Goal: Task Accomplishment & Management: Use online tool/utility

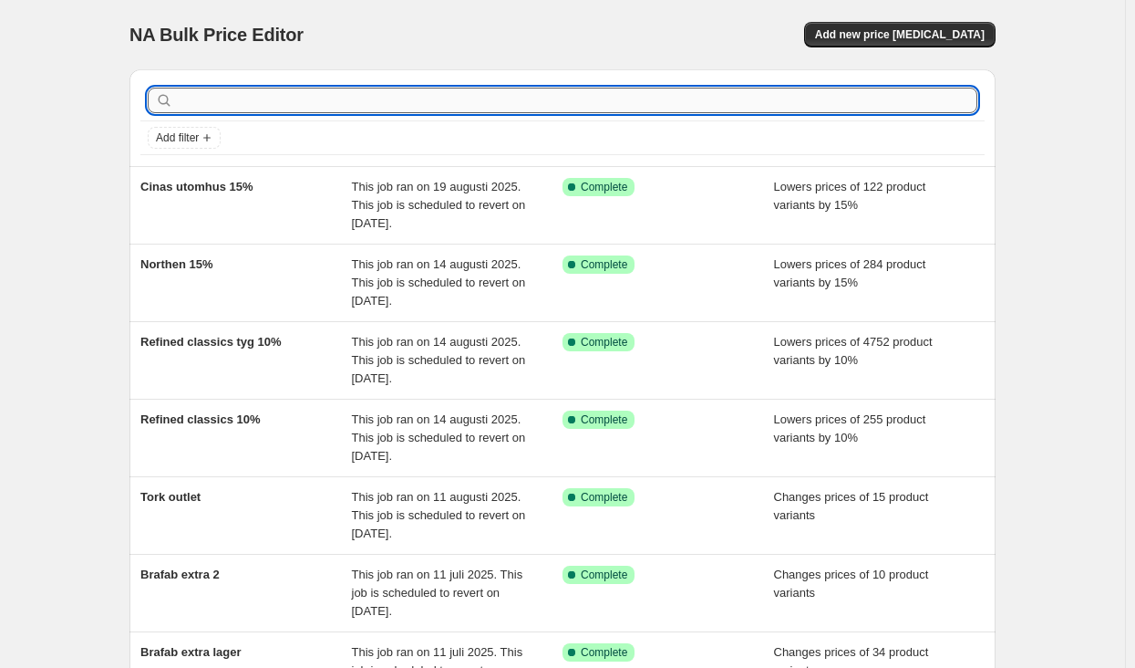
click at [323, 104] on input "text" at bounding box center [577, 101] width 801 height 26
type input "nordlux"
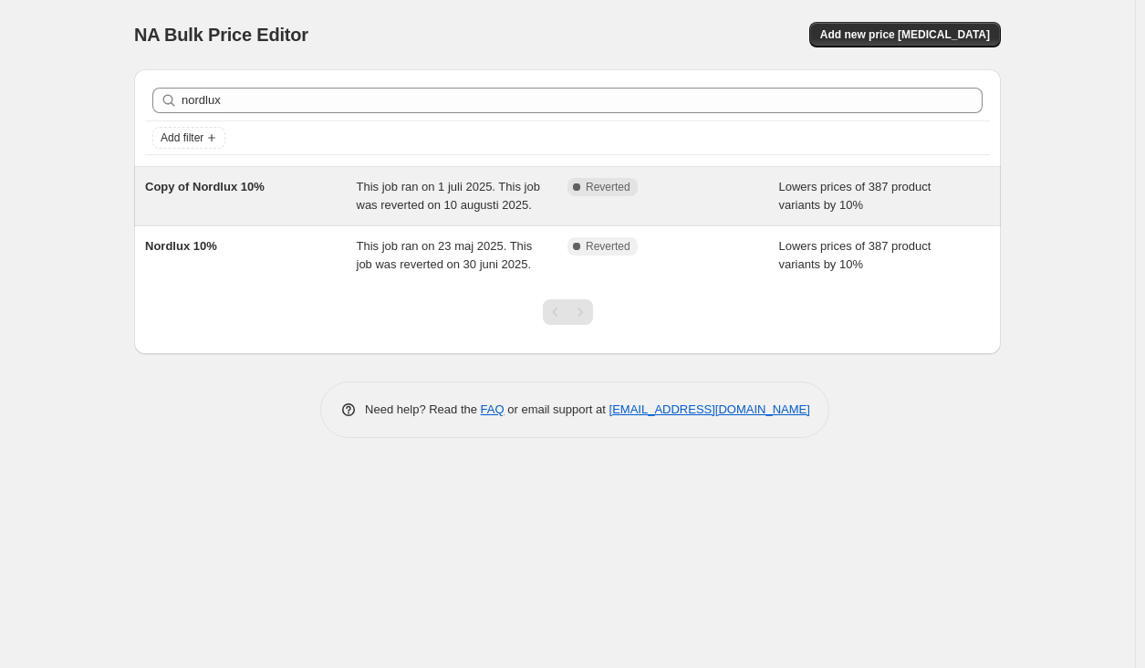
click at [315, 199] on div "Copy of Nordlux 10%" at bounding box center [251, 196] width 212 height 36
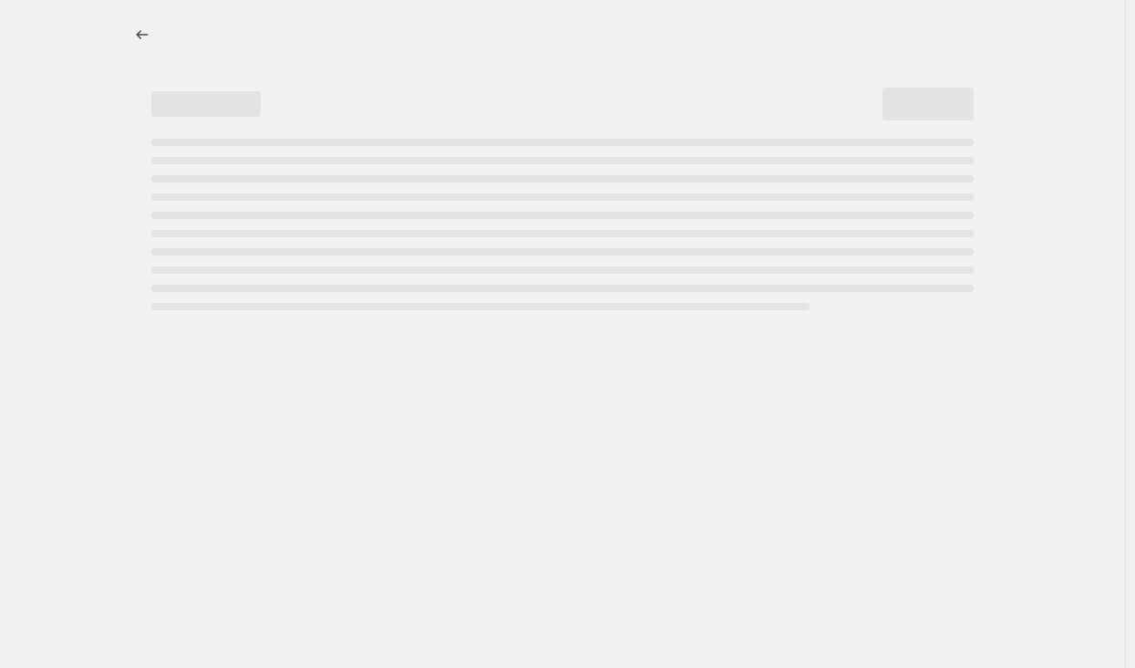
select select "percentage"
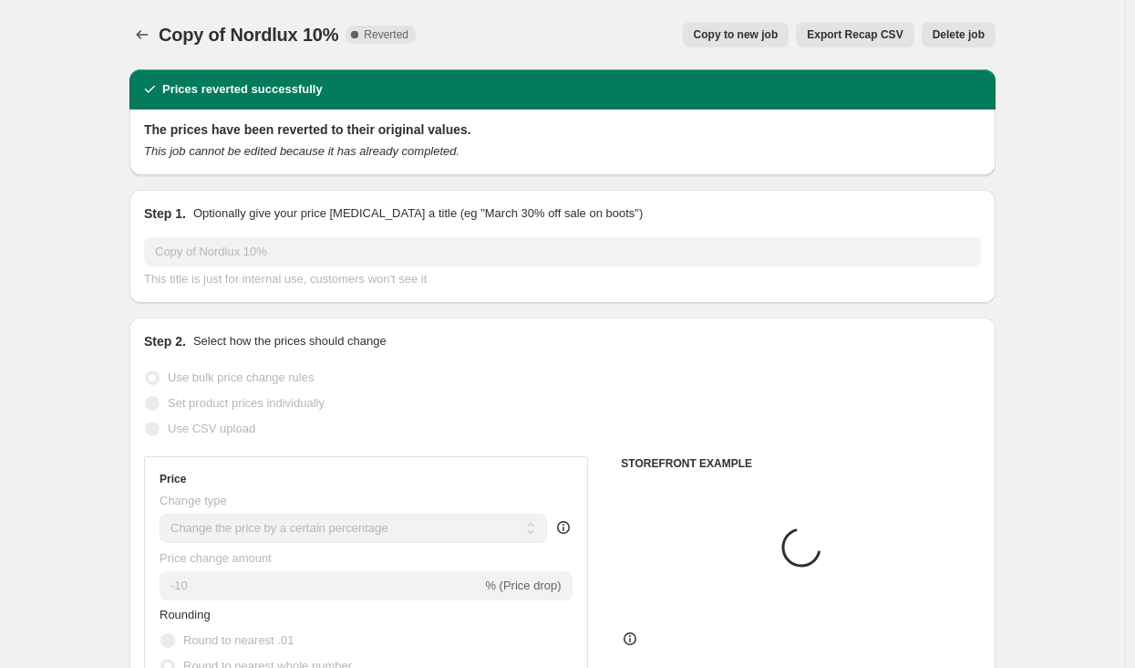
select select "vendor"
select select "tag"
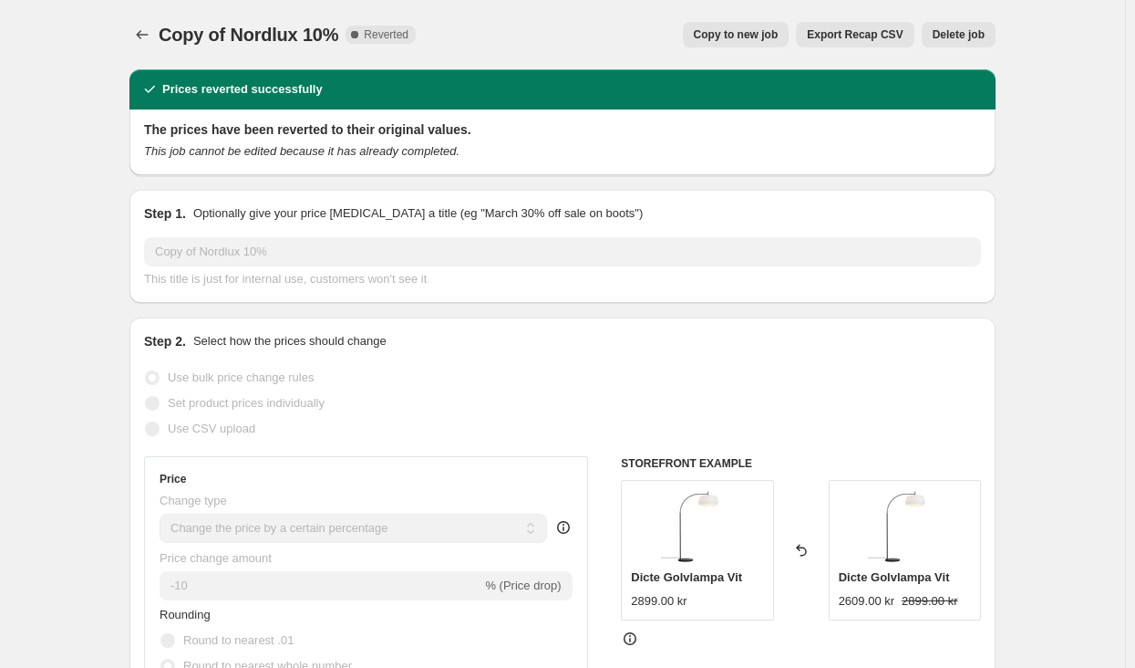
click at [741, 39] on span "Copy to new job" at bounding box center [736, 34] width 85 height 15
select select "percentage"
select select "vendor"
select select "tag"
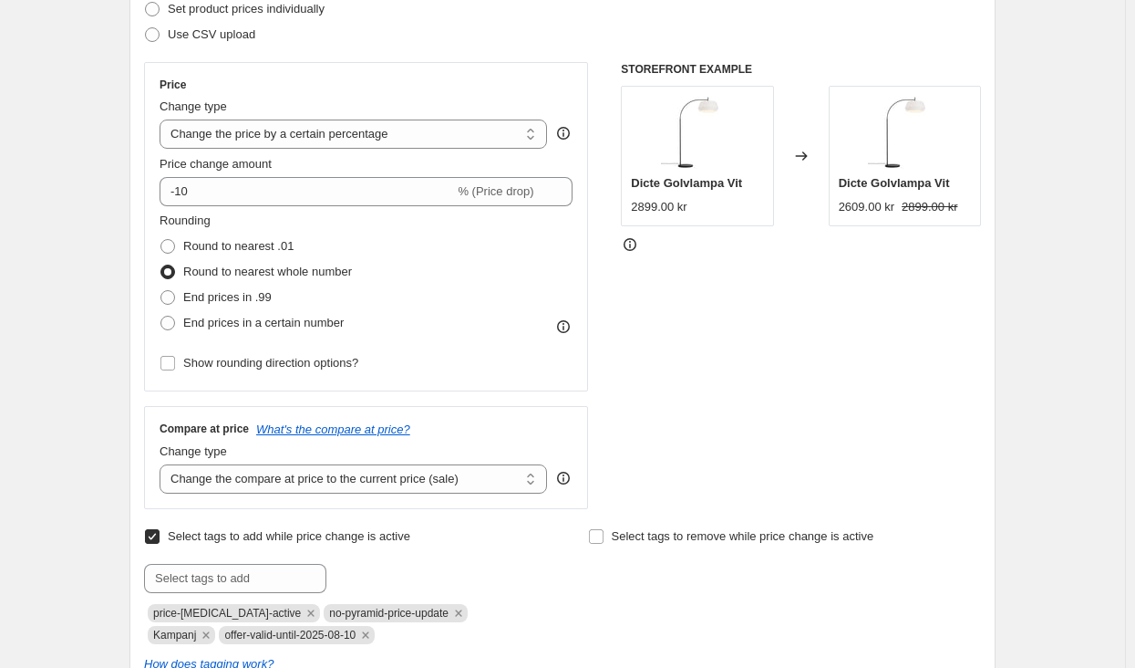
scroll to position [456, 0]
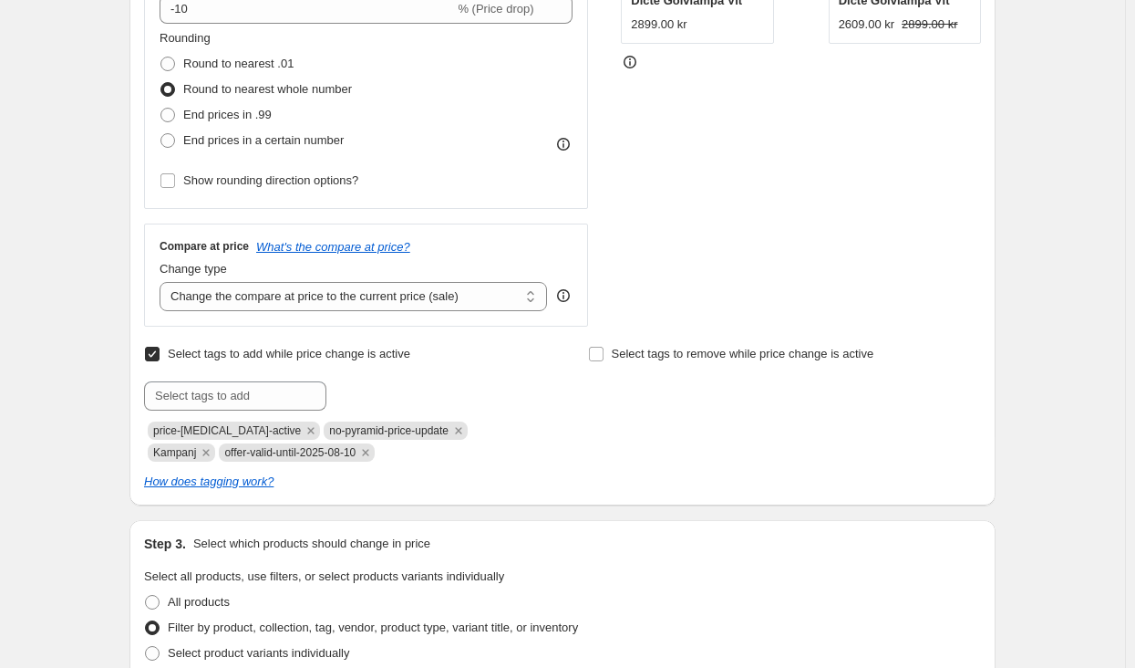
click at [244, 447] on span "offer-valid-until-2025-08-10" at bounding box center [289, 452] width 131 height 13
click at [233, 457] on span "offer-valid-until-2025-08-10" at bounding box center [289, 452] width 131 height 13
copy span "offer-valid-until-2025-08-10"
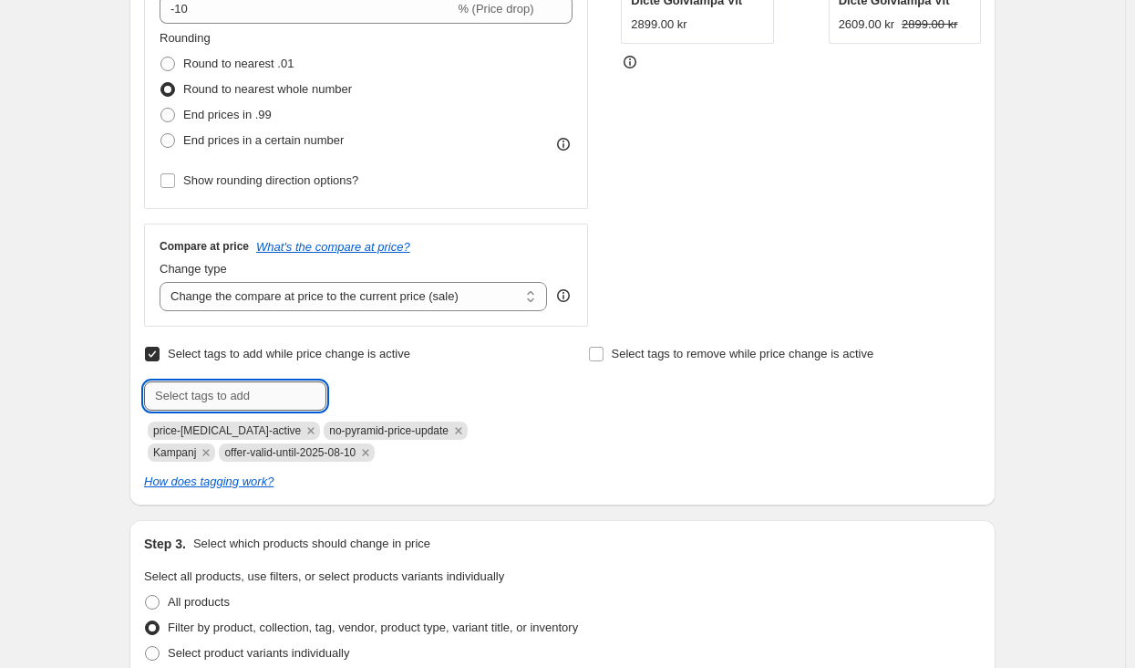
click at [241, 395] on input "text" at bounding box center [235, 395] width 182 height 29
paste input "offer-valid-until-2025-08-10"
click at [280, 398] on input "offer-valid-until-2025-08-10" at bounding box center [235, 395] width 182 height 29
drag, startPoint x: 307, startPoint y: 396, endPoint x: 295, endPoint y: 390, distance: 13.9
click at [295, 390] on input "offer-valid-until-2025-09-10" at bounding box center [235, 395] width 182 height 29
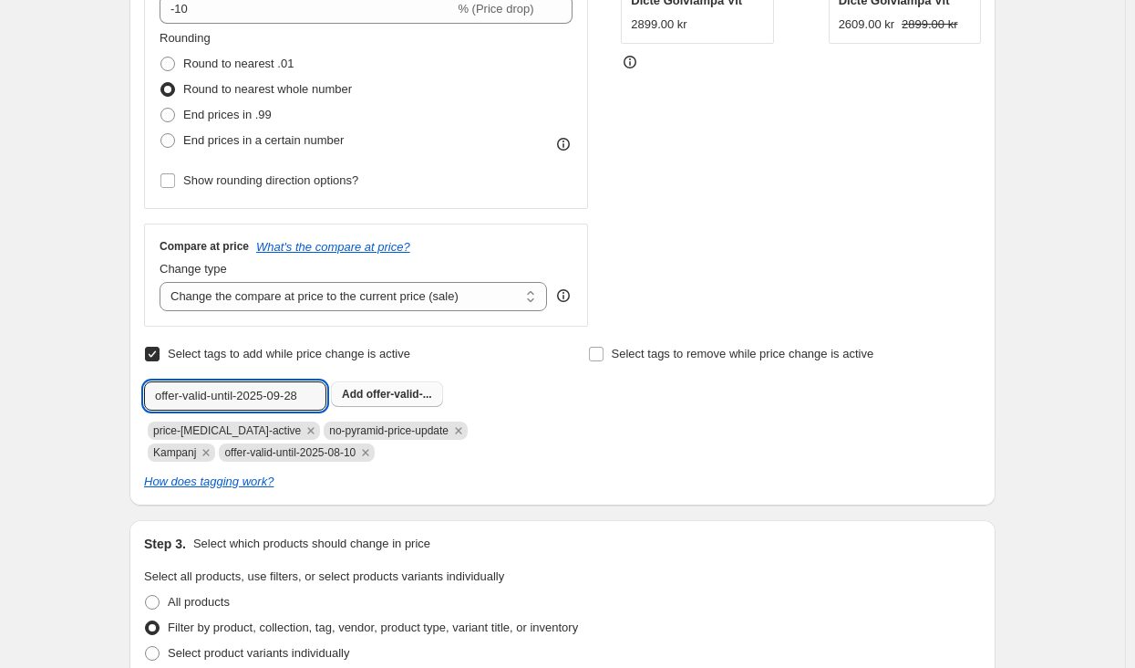
type input "offer-valid-until-2025-09-28"
click at [390, 398] on span "offer-valid-..." at bounding box center [400, 394] width 66 height 13
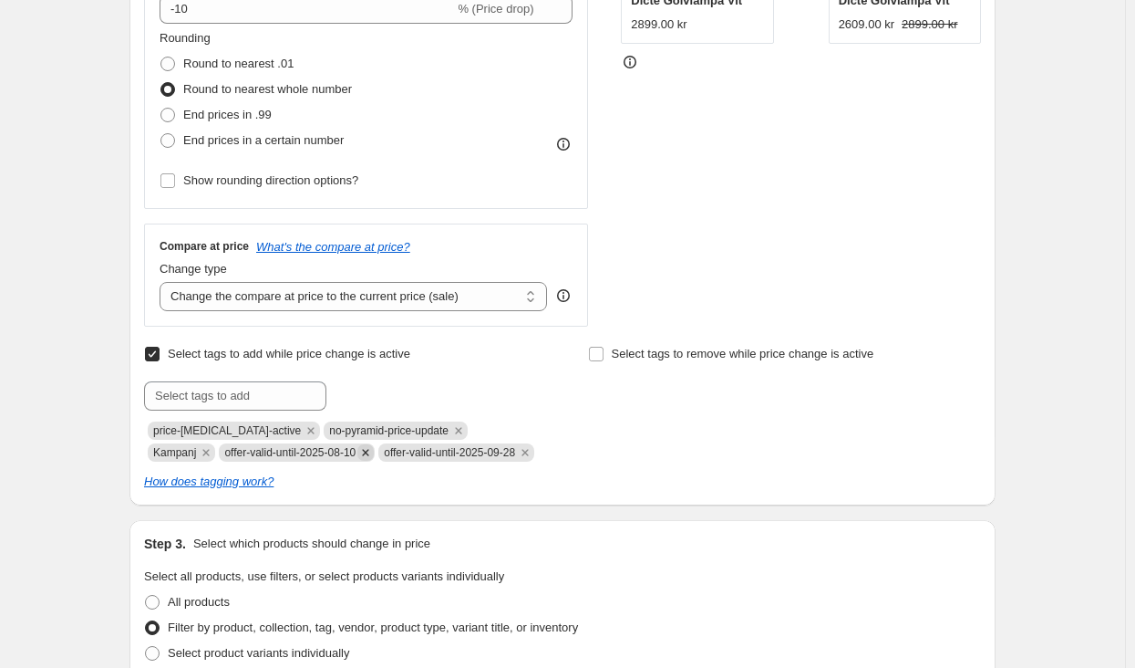
click at [363, 450] on icon "Remove offer-valid-until-2025-08-10" at bounding box center [366, 452] width 6 height 6
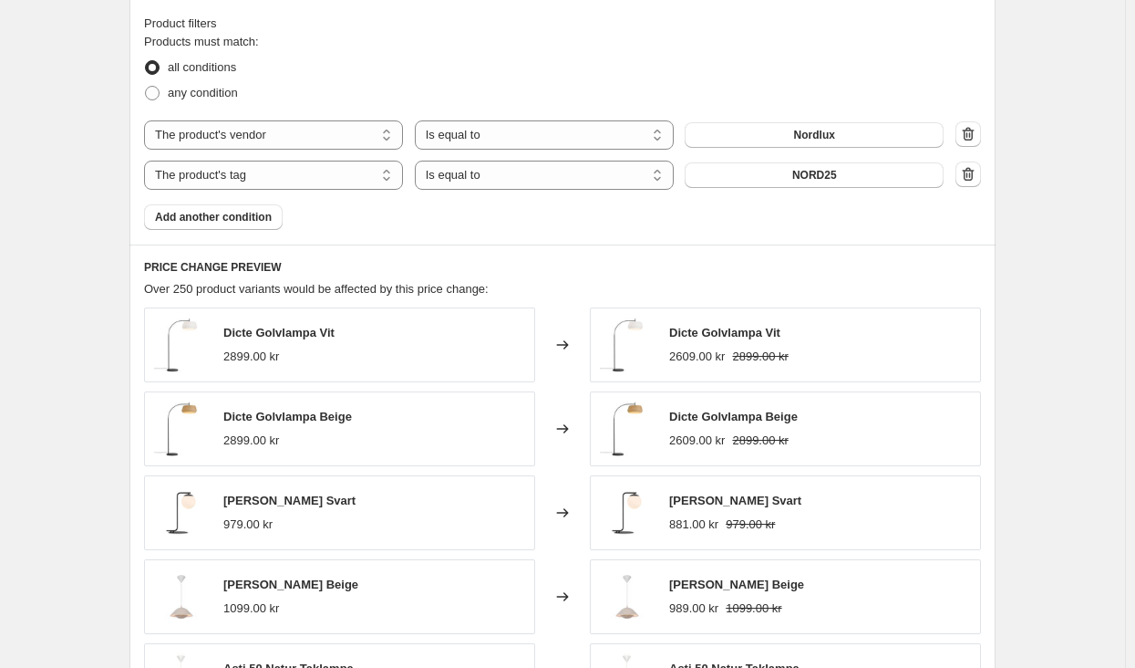
scroll to position [1526, 0]
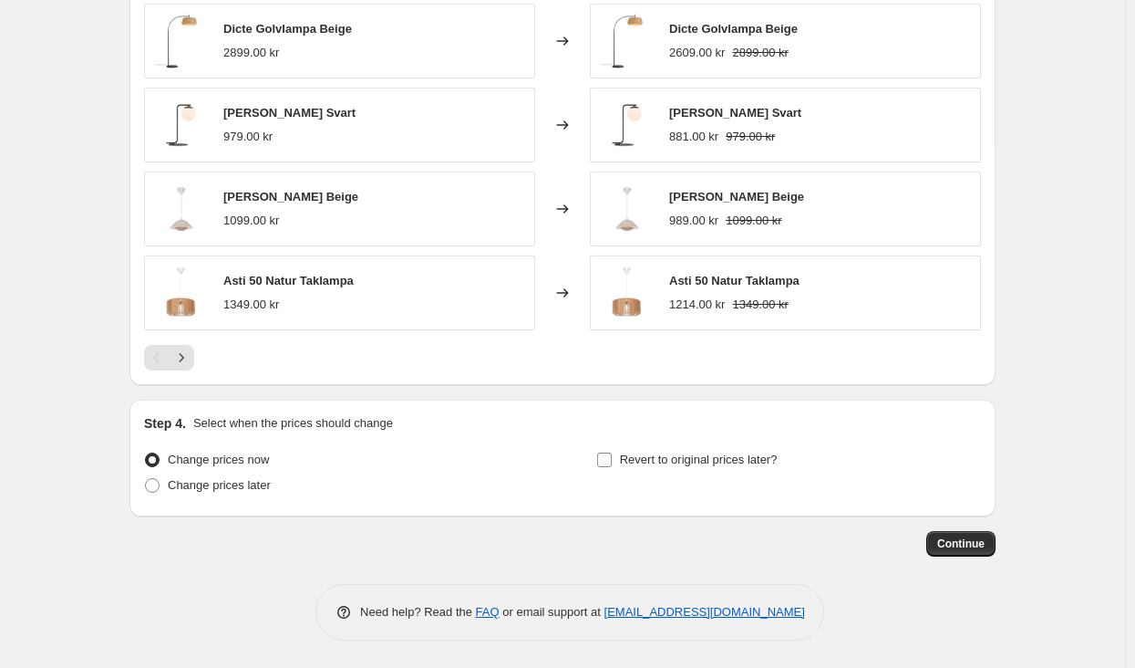
click at [654, 456] on span "Revert to original prices later?" at bounding box center [699, 459] width 158 height 14
click at [612, 456] on input "Revert to original prices later?" at bounding box center [604, 459] width 15 height 15
checkbox input "true"
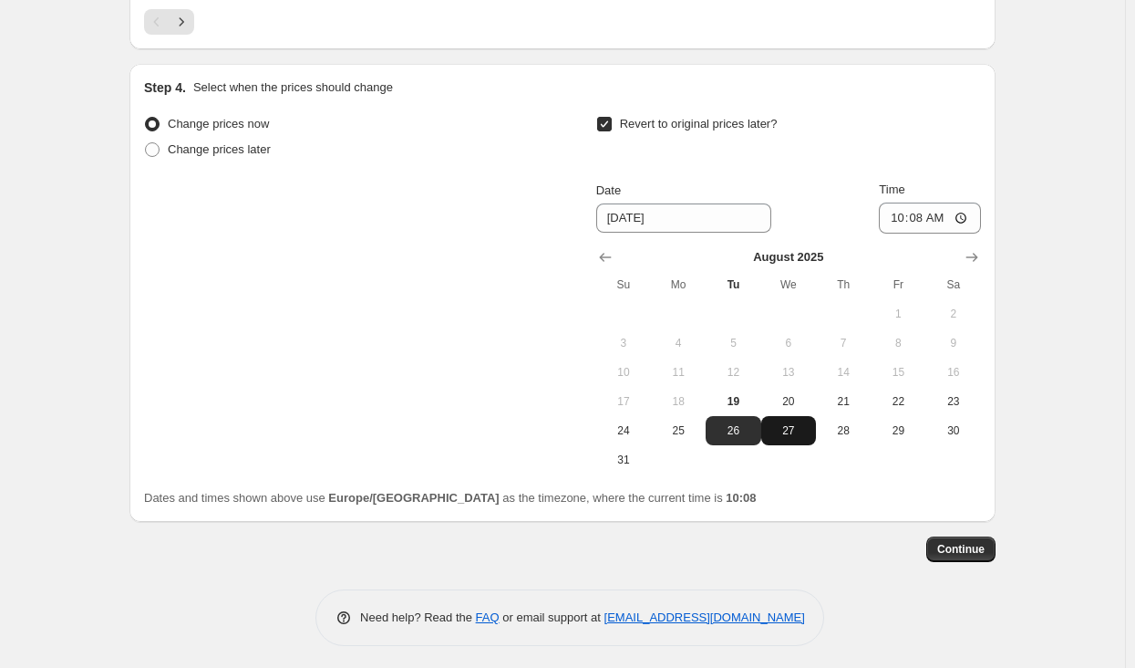
scroll to position [1867, 0]
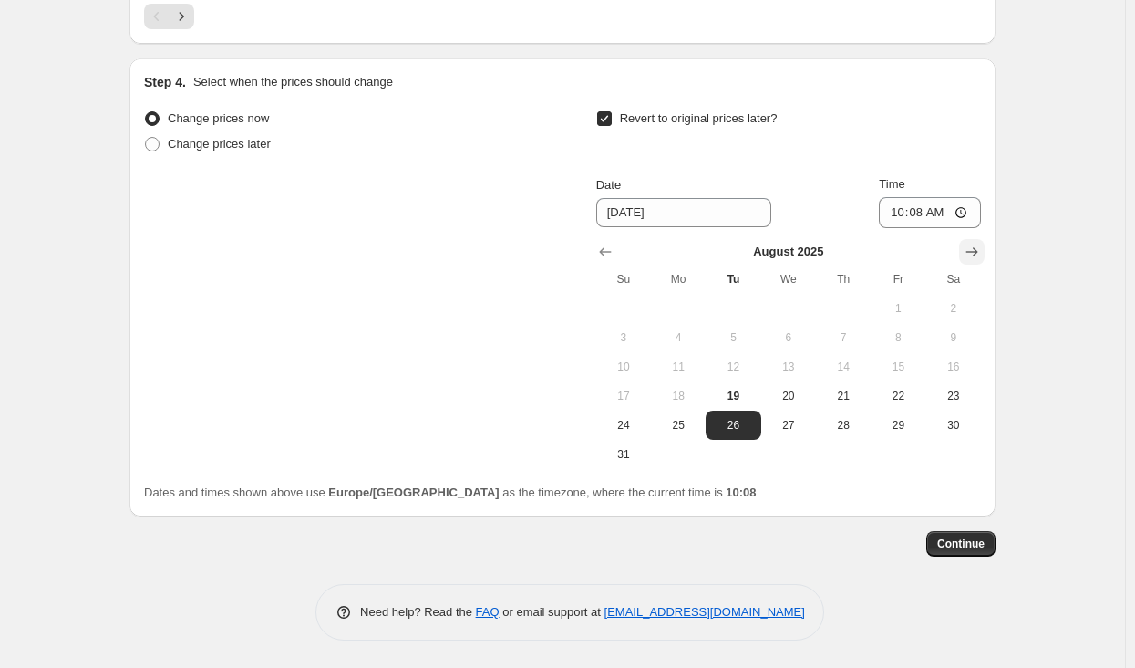
click at [981, 244] on icon "Show next month, September 2025" at bounding box center [972, 252] width 18 height 18
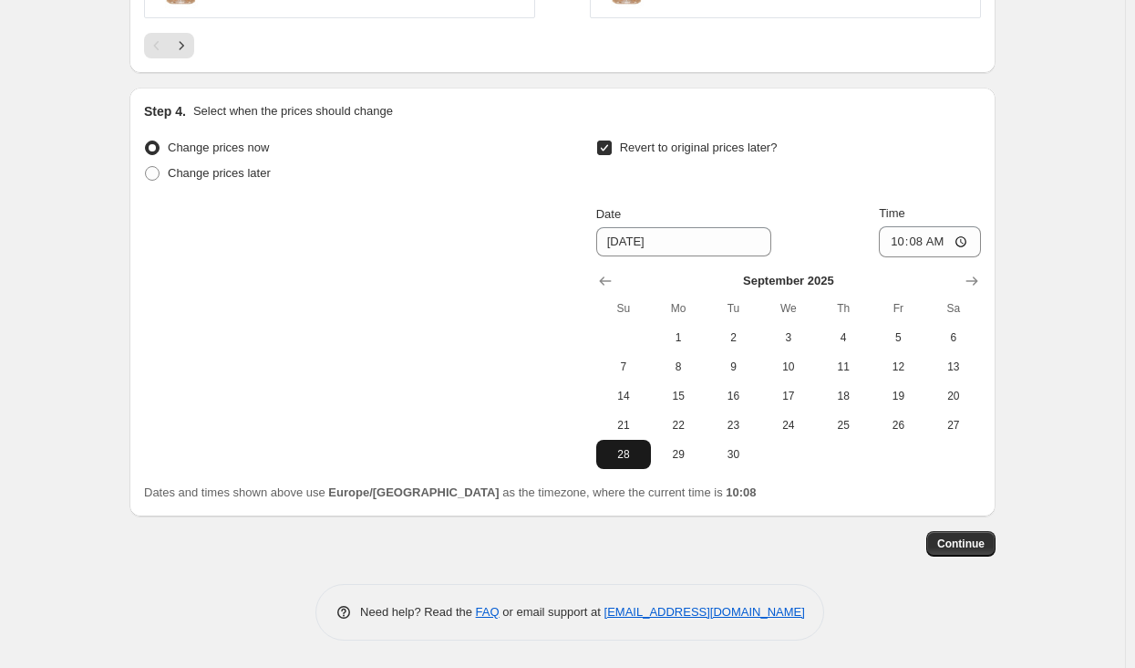
click at [638, 460] on span "28" at bounding box center [624, 454] width 40 height 15
type input "[DATE]"
click at [928, 240] on input "10:08" at bounding box center [930, 241] width 102 height 31
type input "23:59"
click at [960, 547] on span "Continue" at bounding box center [961, 543] width 47 height 15
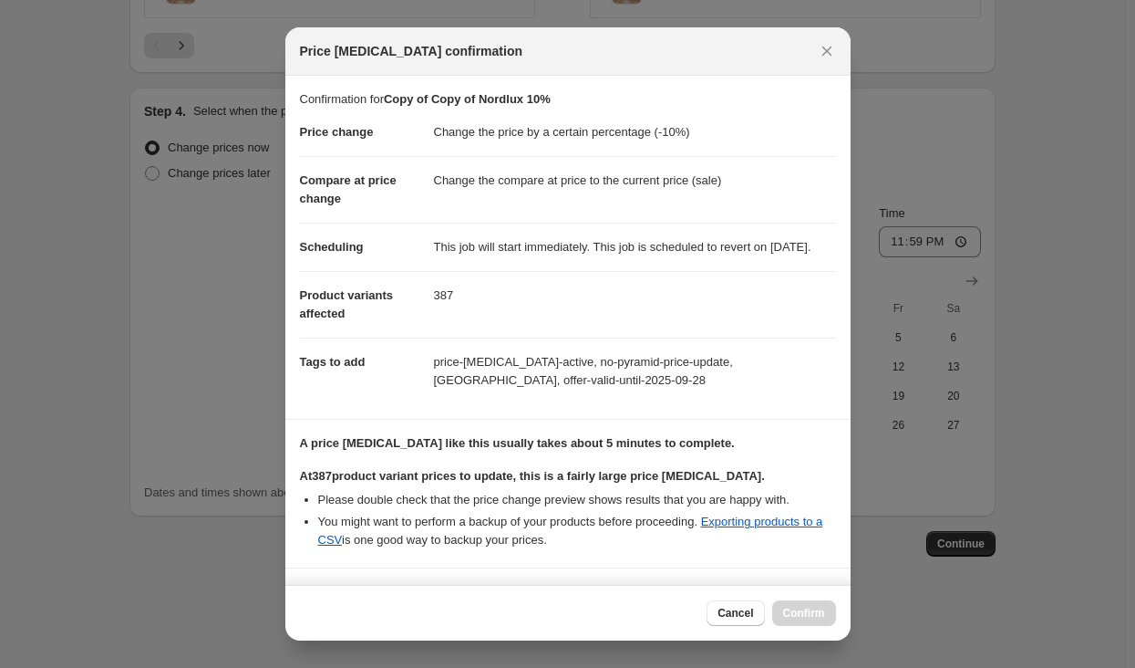
scroll to position [173, 0]
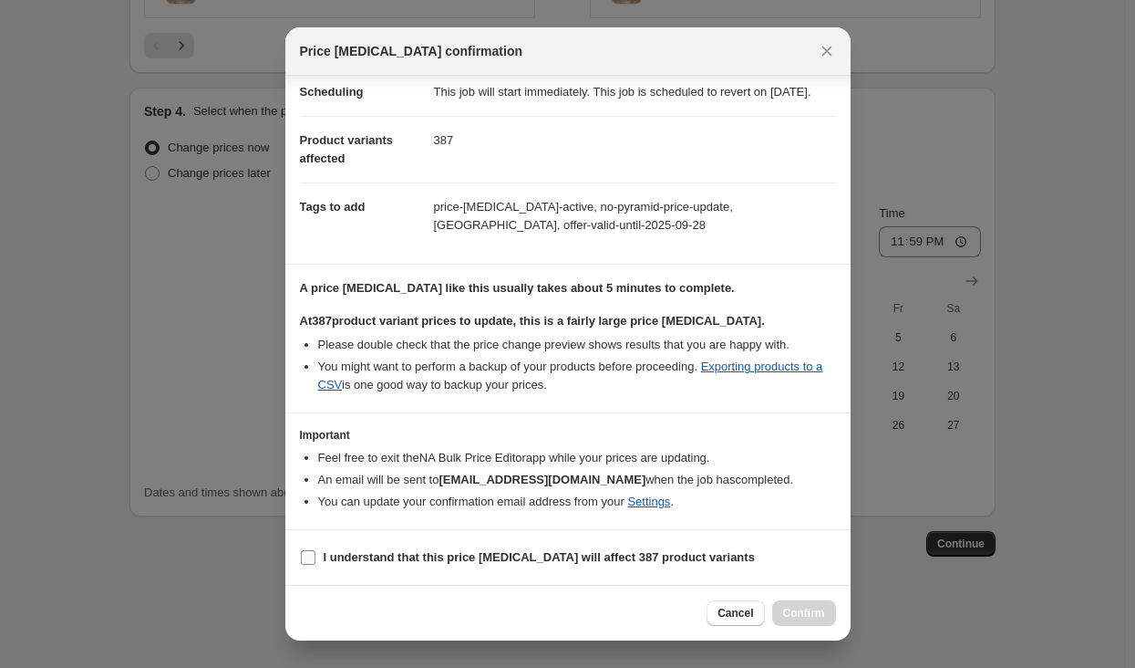
click at [515, 544] on label "I understand that this price [MEDICAL_DATA] will affect 387 product variants" at bounding box center [527, 557] width 455 height 26
click at [316, 550] on input "I understand that this price [MEDICAL_DATA] will affect 387 product variants" at bounding box center [308, 557] width 15 height 15
checkbox input "true"
click at [803, 611] on span "Confirm" at bounding box center [804, 613] width 42 height 15
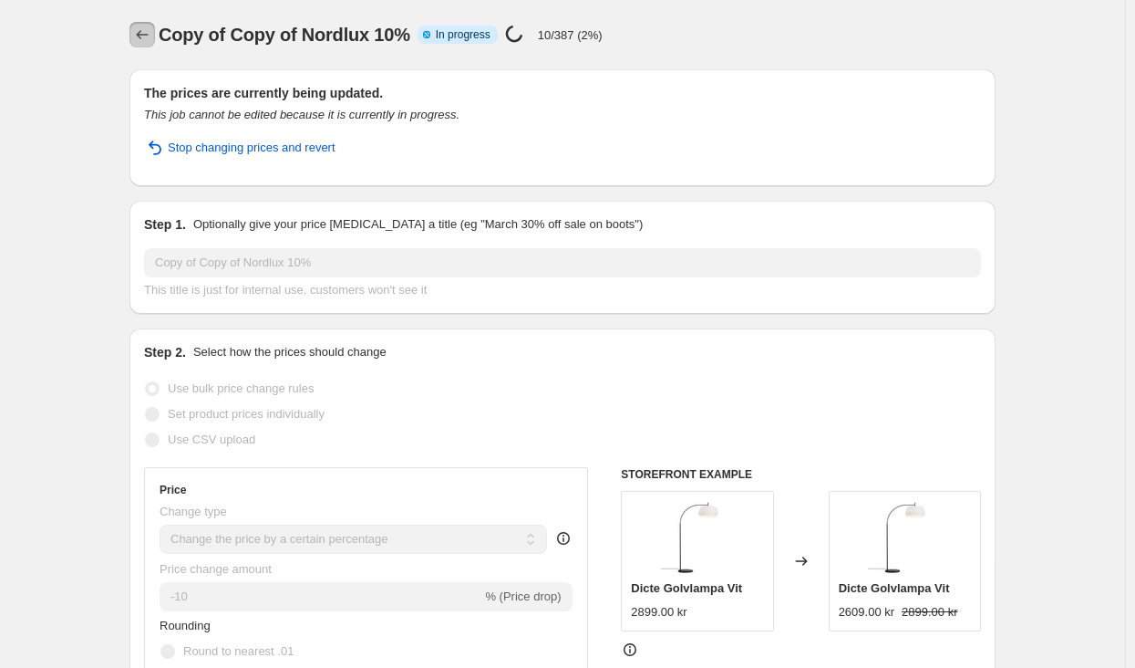
click at [146, 28] on icon "Price change jobs" at bounding box center [142, 35] width 18 height 18
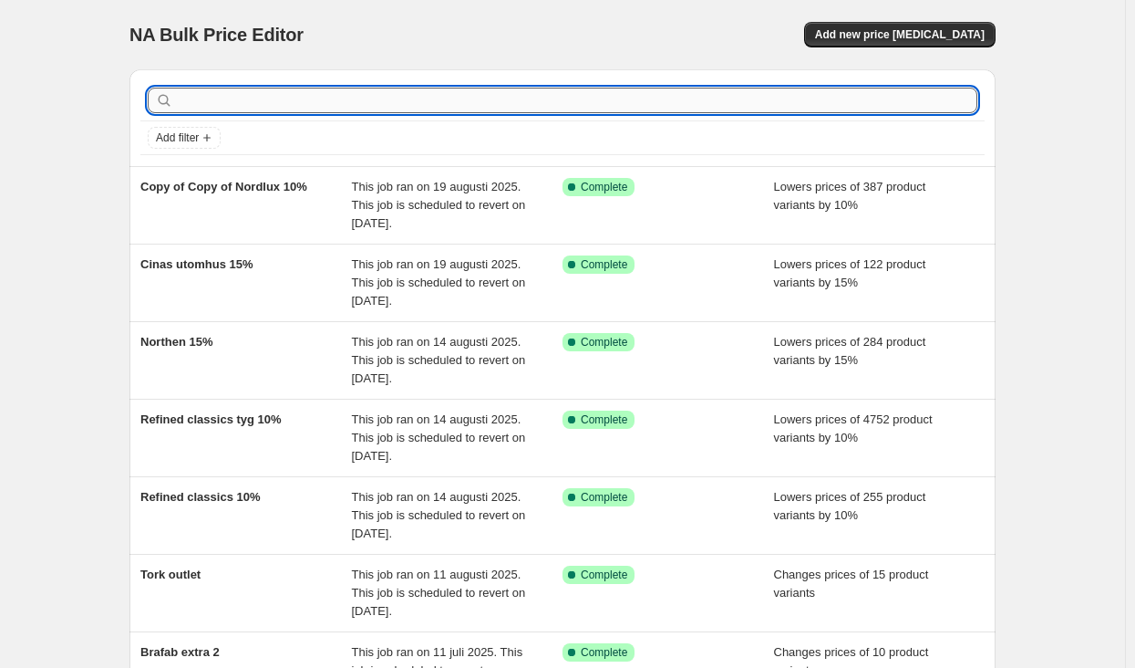
click at [575, 94] on input "text" at bounding box center [577, 101] width 801 height 26
type input "bra"
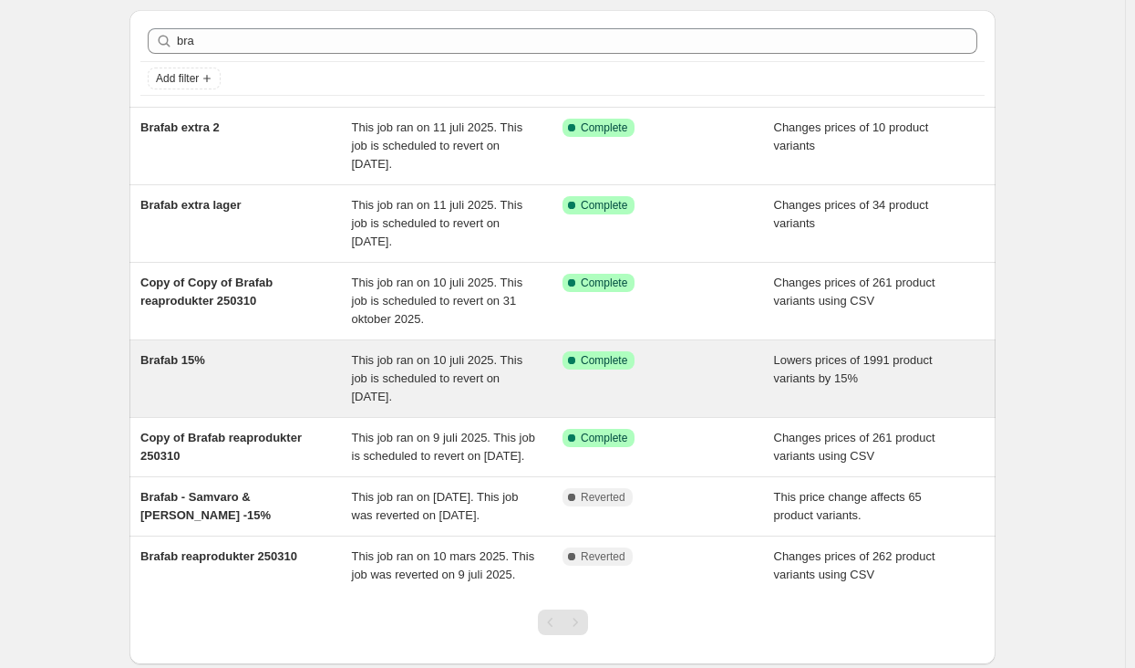
scroll to position [91, 0]
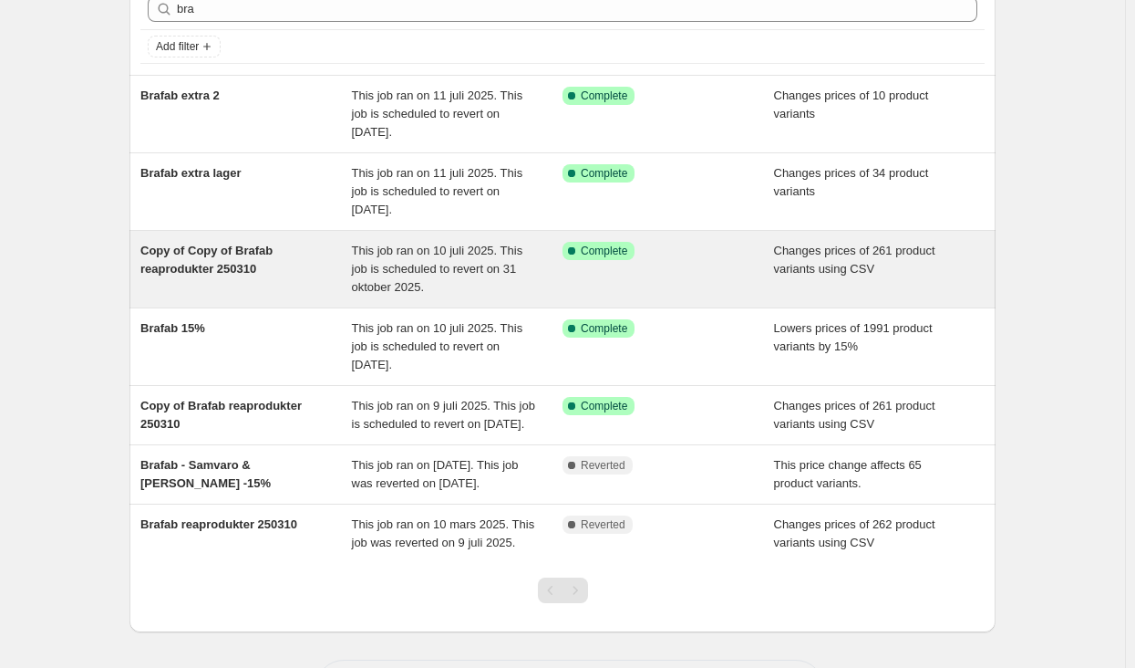
click at [492, 275] on span "This job ran on 10 juli 2025. This job is scheduled to revert on 31 oktober 202…" at bounding box center [437, 269] width 171 height 50
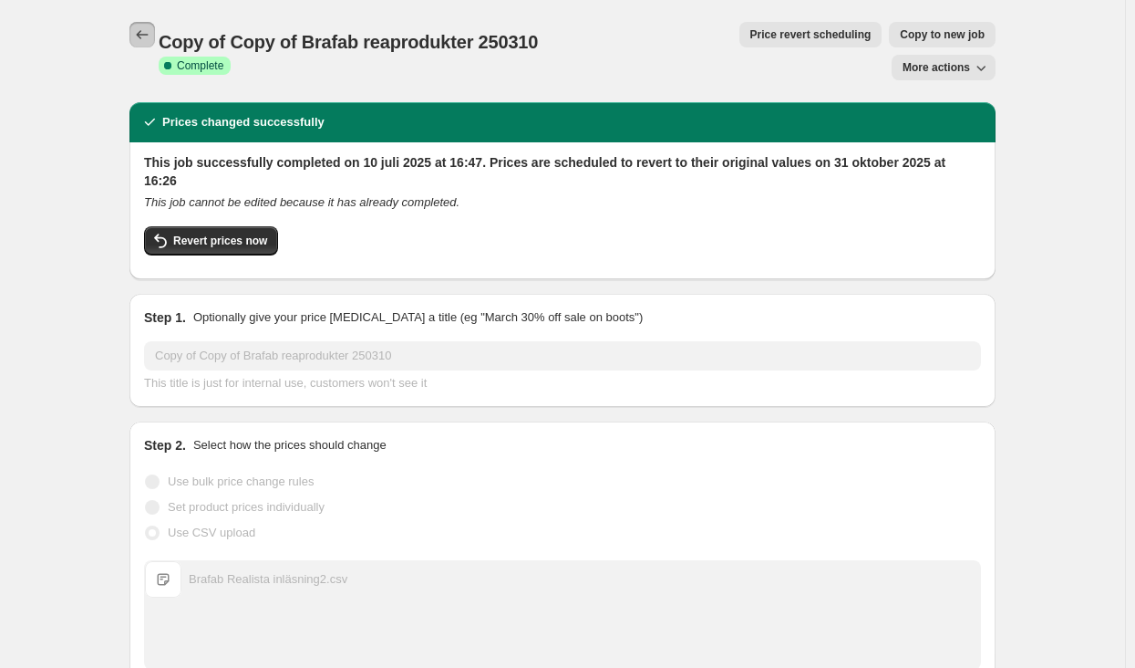
click at [140, 34] on icon "Price change jobs" at bounding box center [142, 35] width 18 height 18
